Goal: Find specific page/section: Find specific page/section

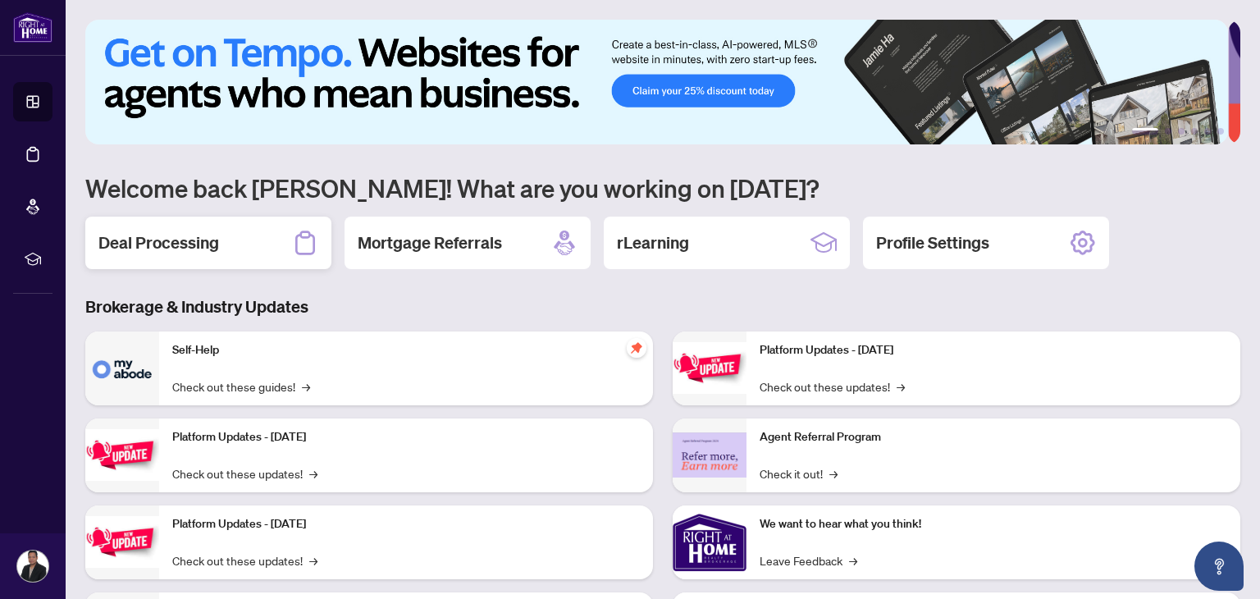
click at [192, 237] on h2 "Deal Processing" at bounding box center [158, 242] width 121 height 23
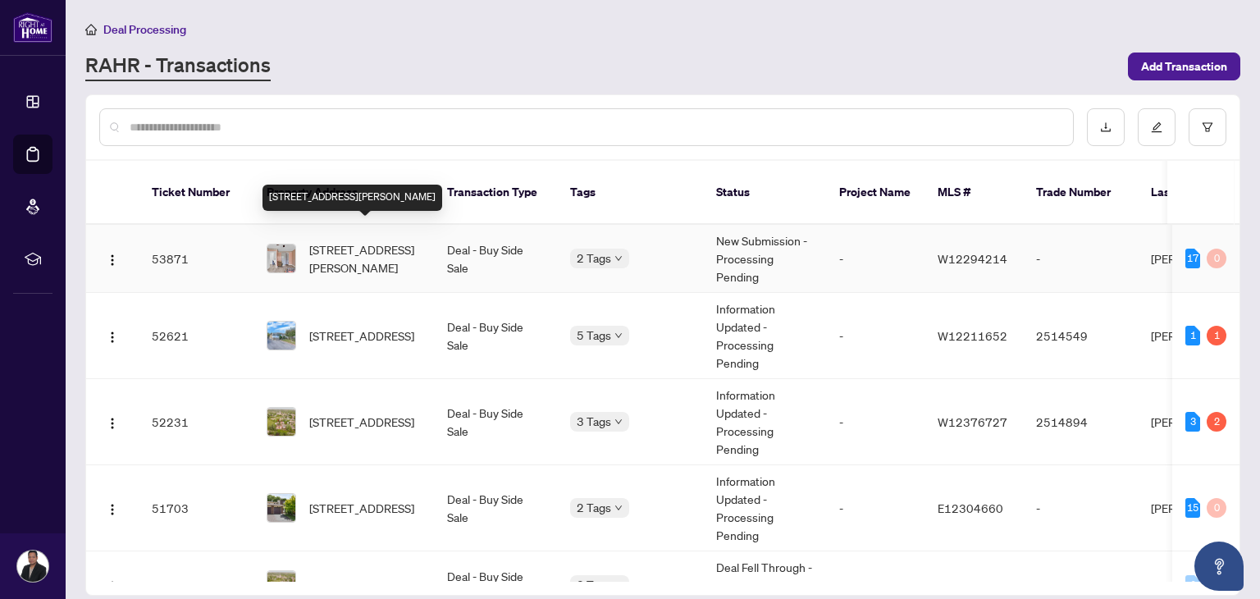
click at [384, 240] on span "[STREET_ADDRESS][PERSON_NAME]" at bounding box center [365, 258] width 112 height 36
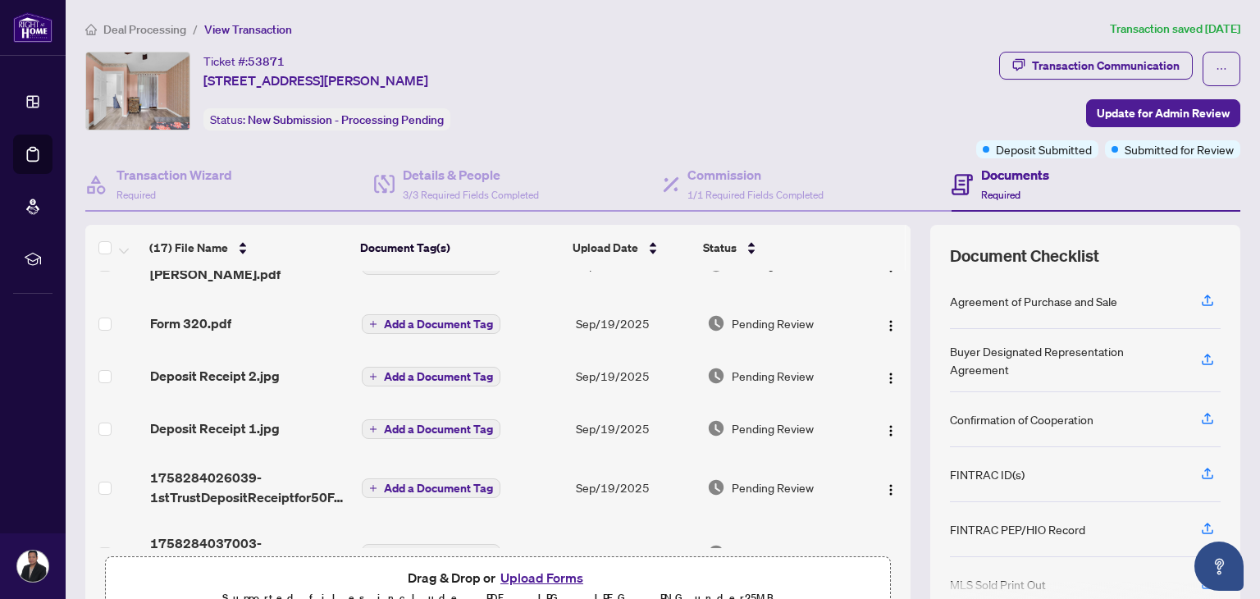
scroll to position [686, 0]
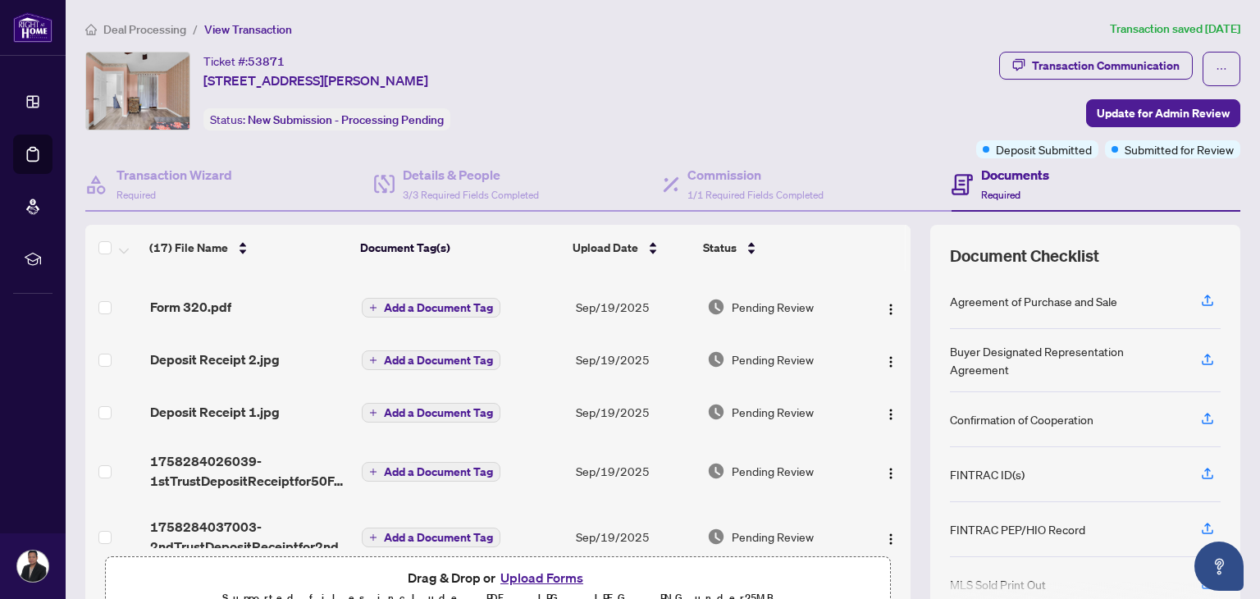
click at [154, 25] on span "Deal Processing" at bounding box center [144, 29] width 83 height 15
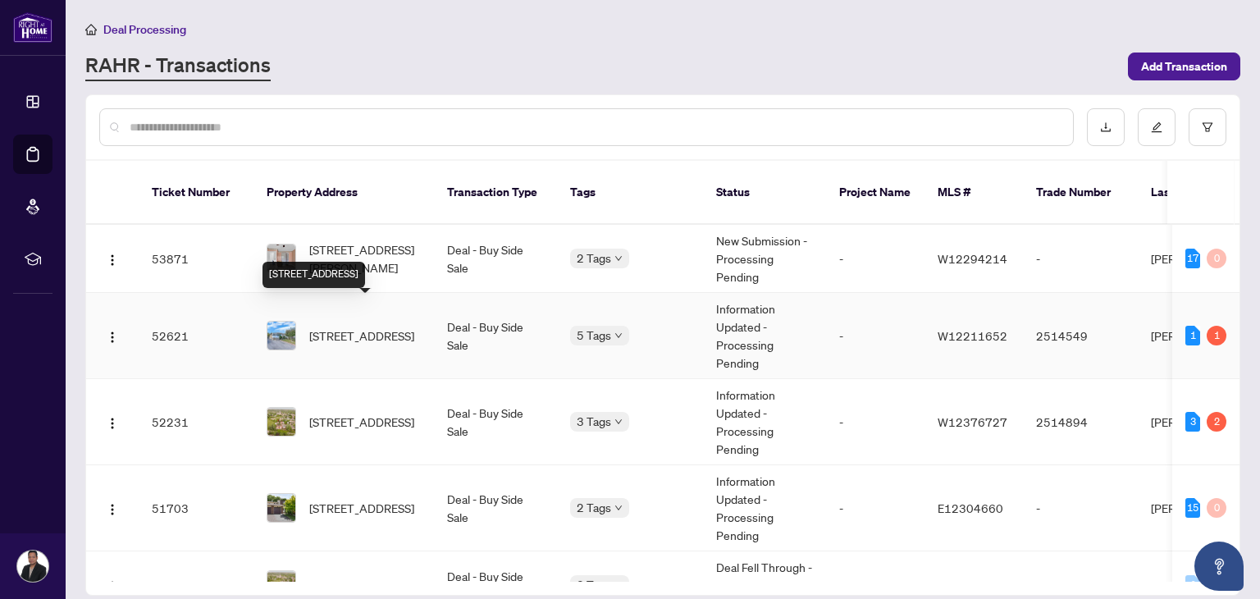
click at [359, 326] on span "[STREET_ADDRESS]" at bounding box center [361, 335] width 105 height 18
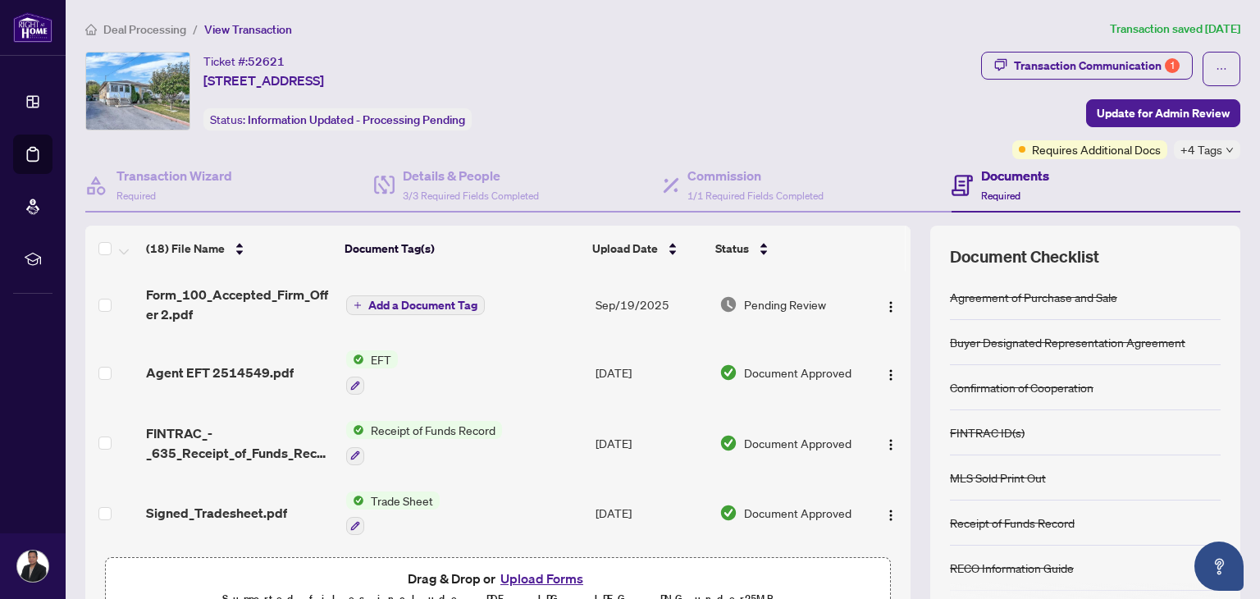
click at [138, 24] on span "Deal Processing" at bounding box center [144, 29] width 83 height 15
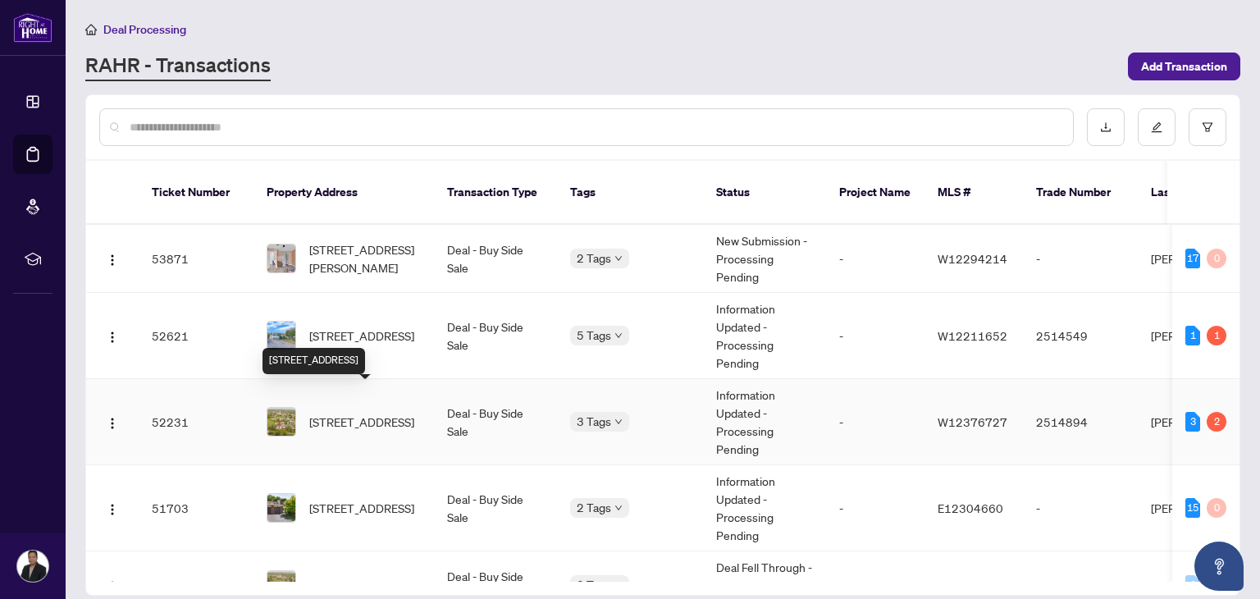
click at [369, 413] on span "[STREET_ADDRESS]" at bounding box center [361, 422] width 105 height 18
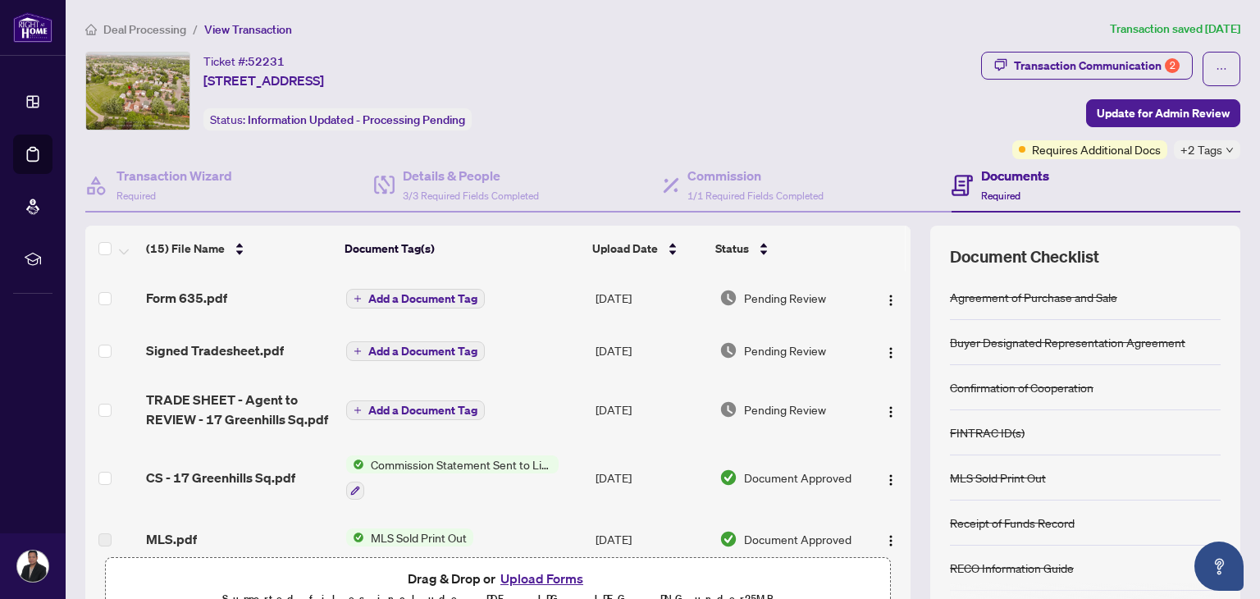
click at [121, 24] on span "Deal Processing" at bounding box center [144, 29] width 83 height 15
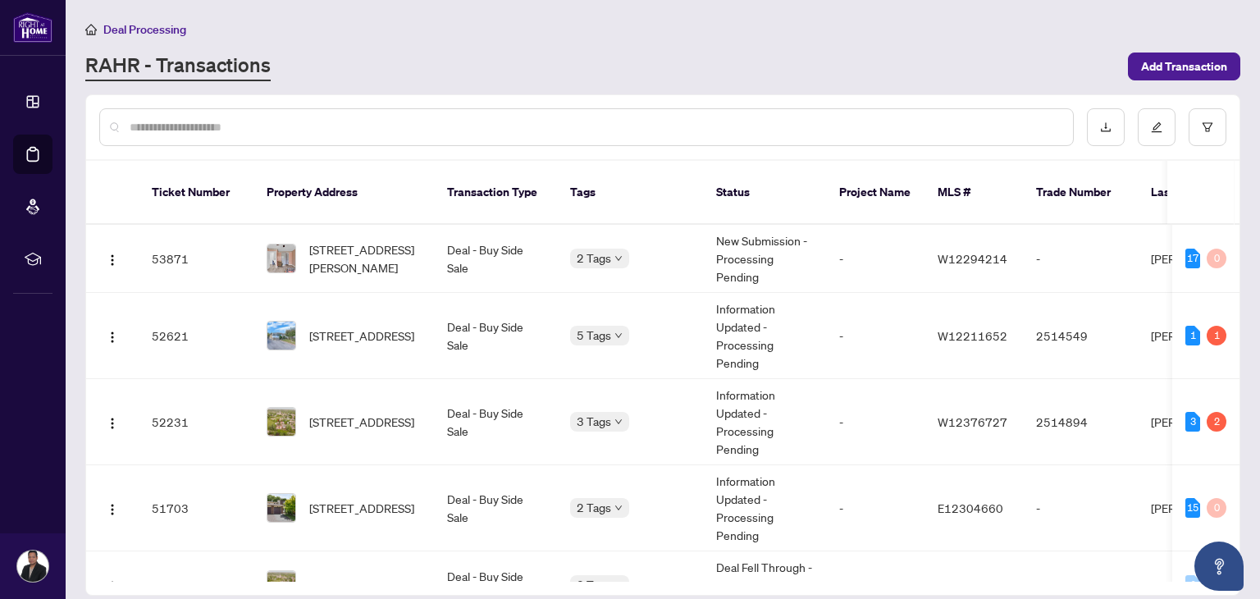
click at [150, 22] on span "Deal Processing" at bounding box center [144, 29] width 83 height 15
